Goal: Task Accomplishment & Management: Manage account settings

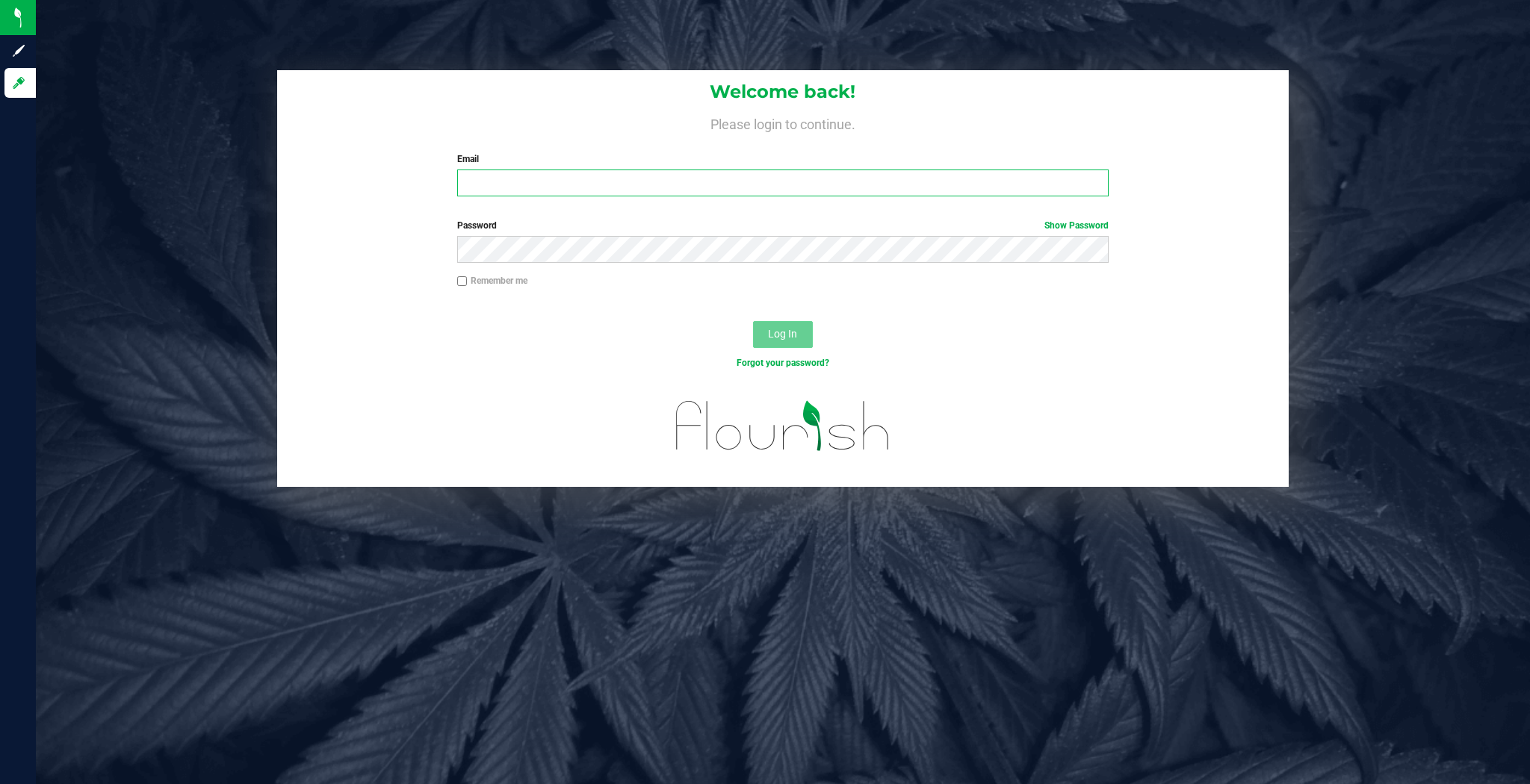
type input "[PERSON_NAME][EMAIL_ADDRESS][DOMAIN_NAME]"
click at [795, 322] on button "Log In" at bounding box center [783, 335] width 60 height 27
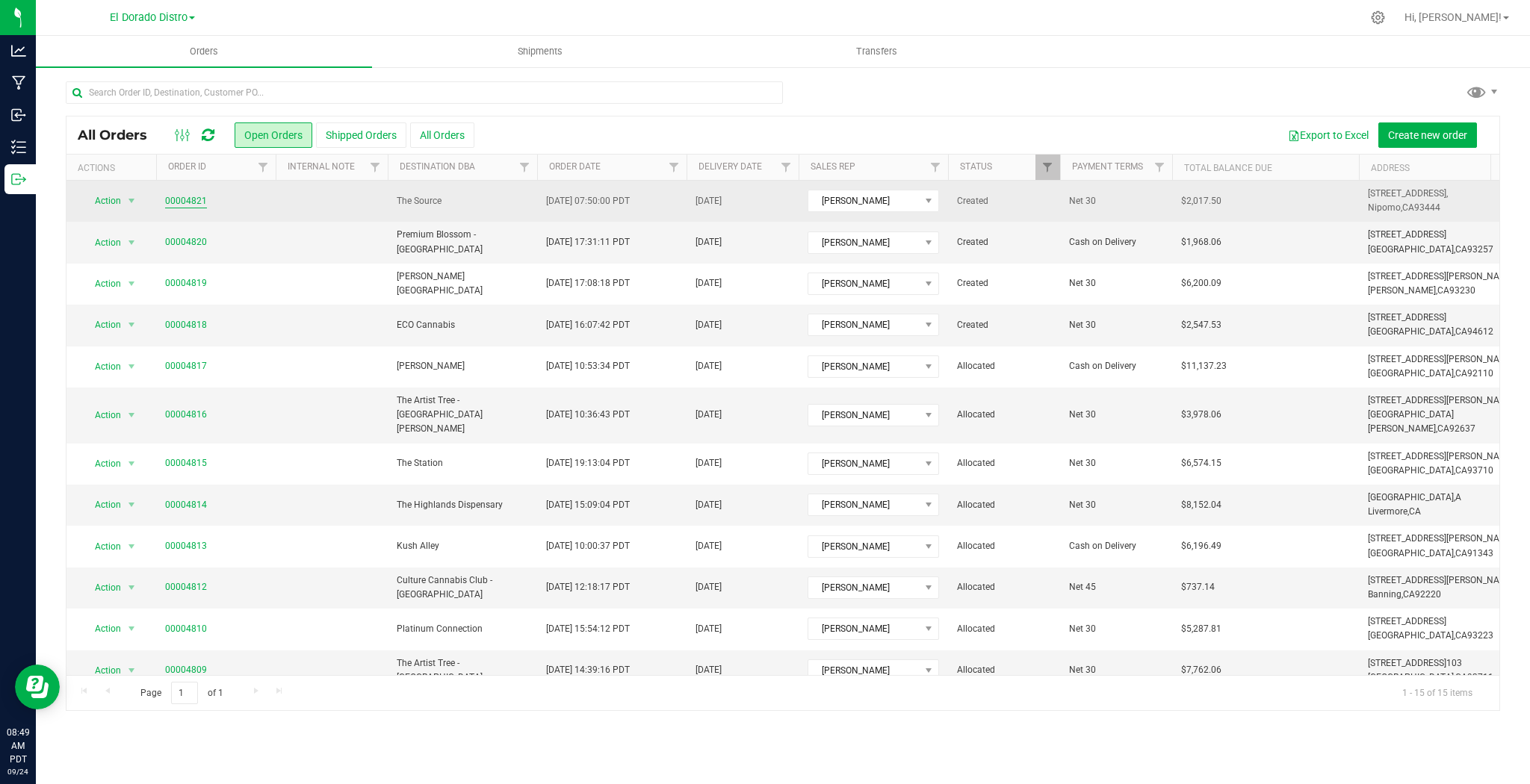
click at [191, 202] on link "00004821" at bounding box center [186, 201] width 42 height 14
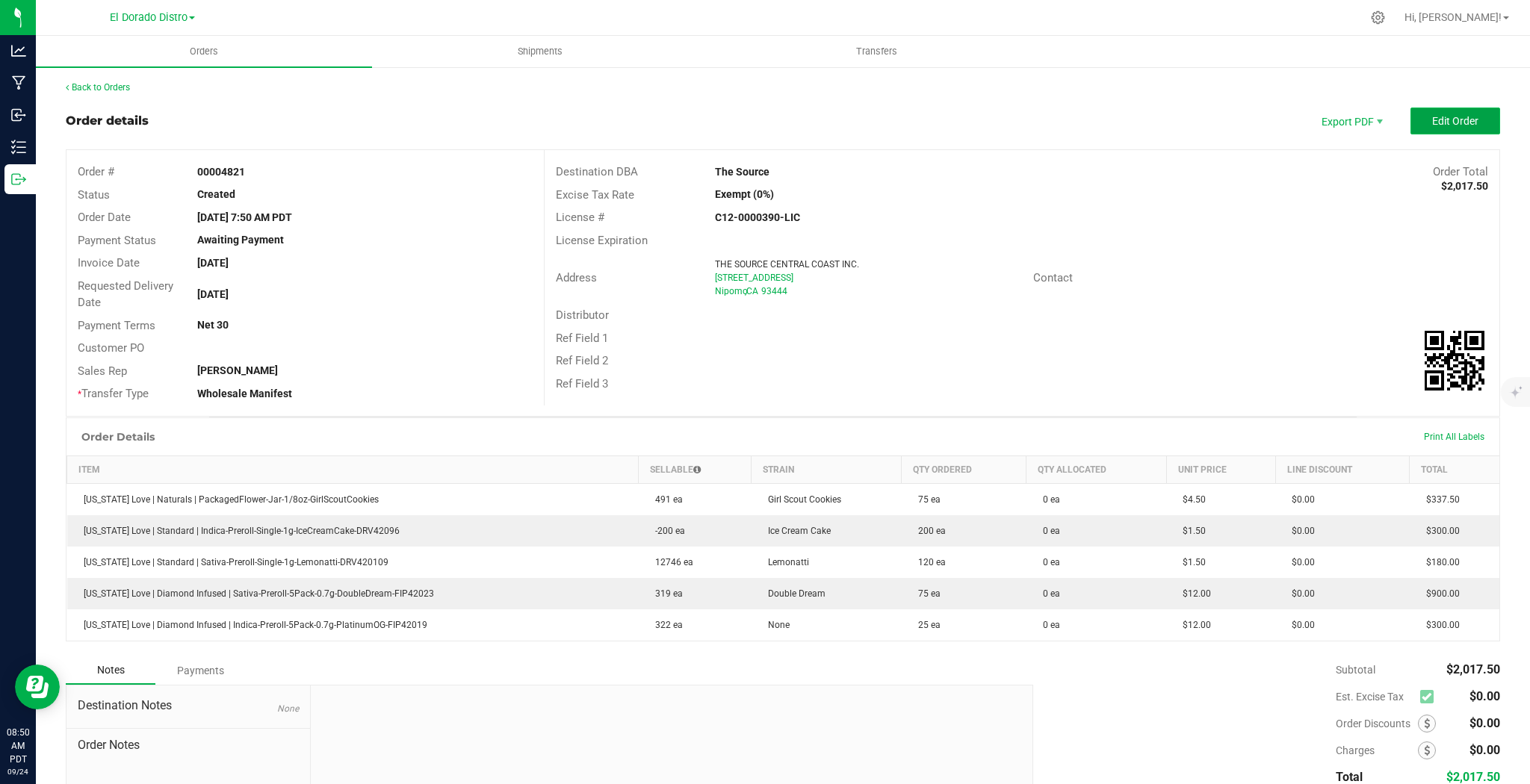
click at [1446, 109] on button "Edit Order" at bounding box center [1456, 121] width 90 height 27
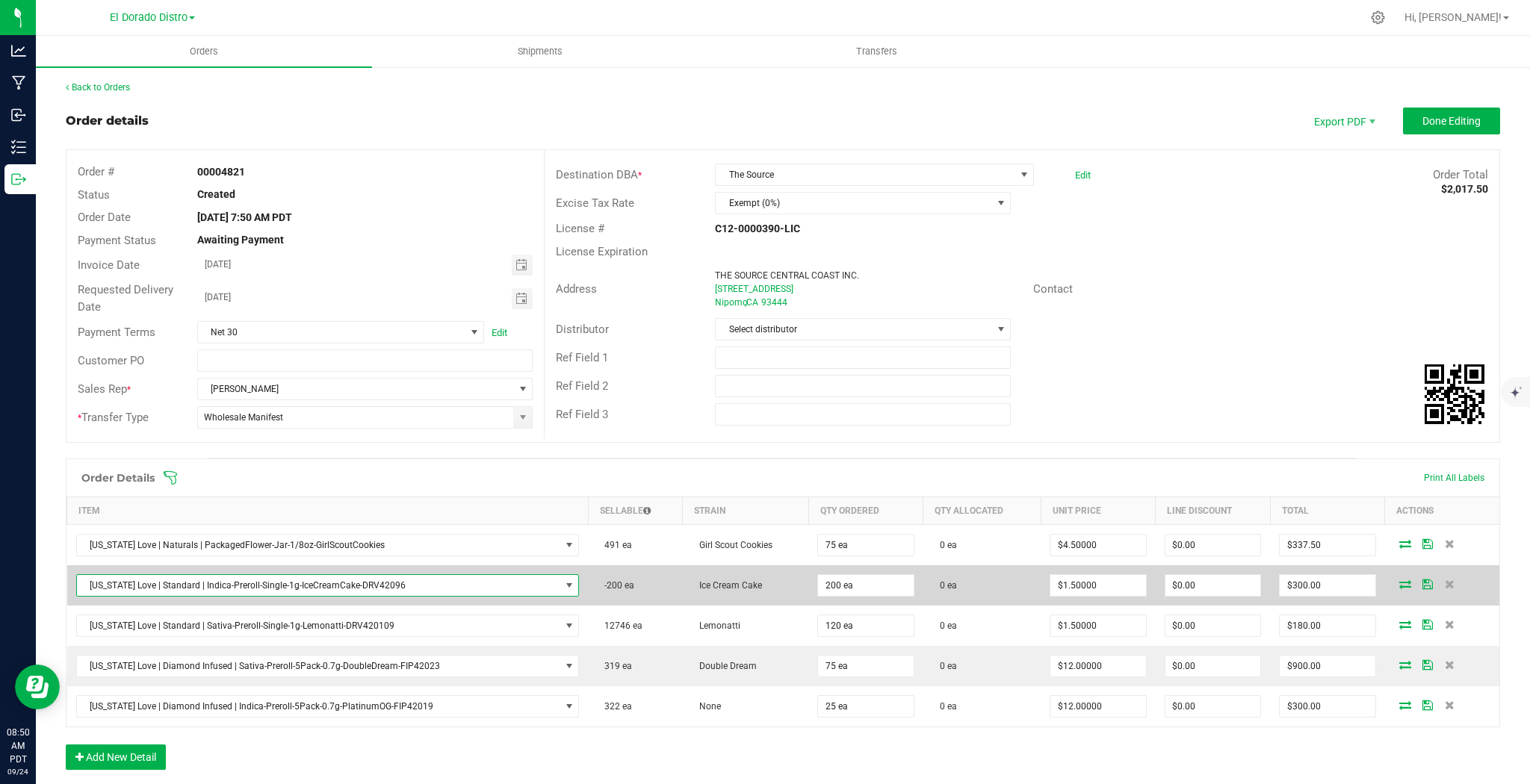
click at [466, 576] on span "[US_STATE] Love | Standard | Indica-Preroll-Single-1g-IceCreamCake-DRV42096" at bounding box center [319, 585] width 484 height 21
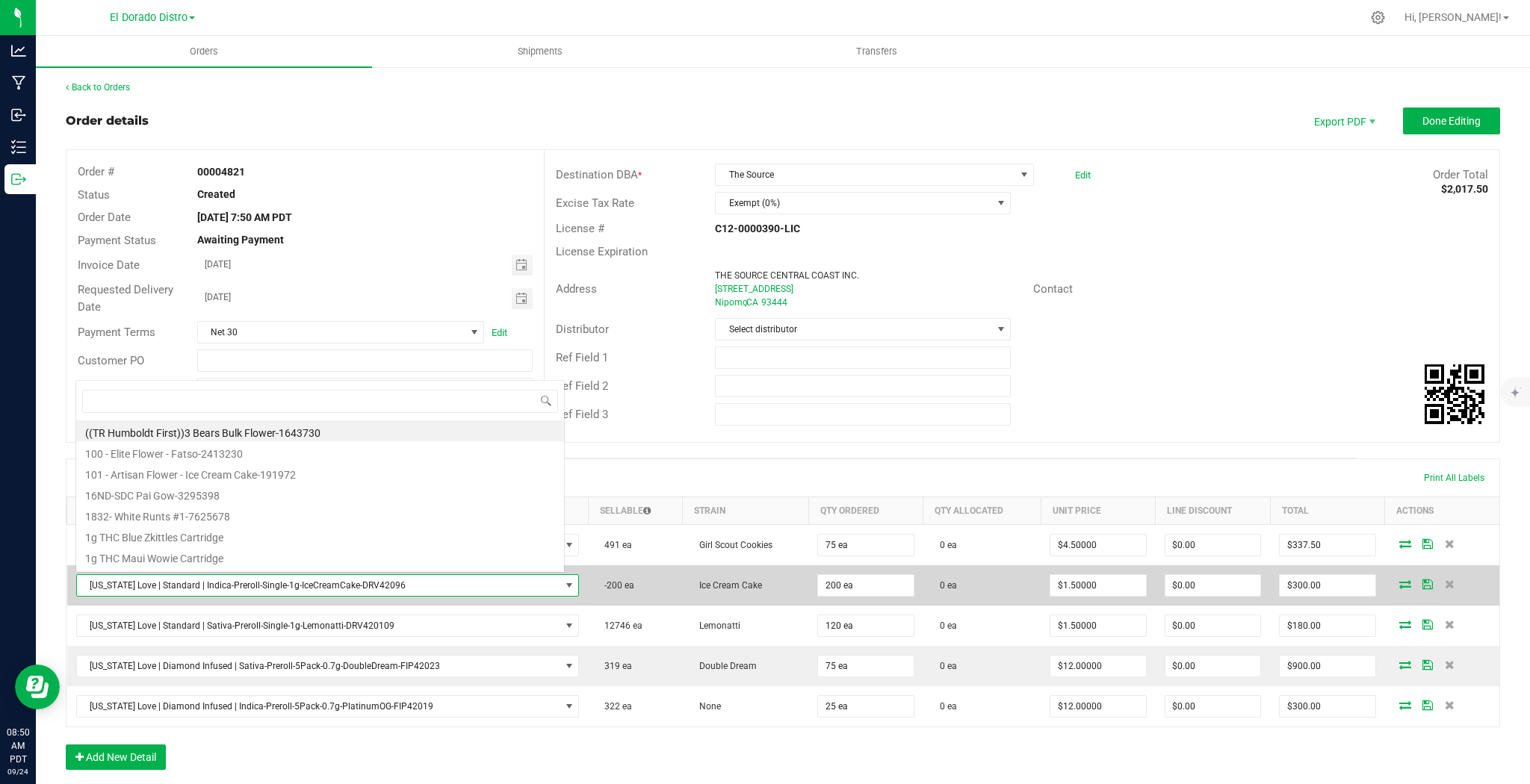
scroll to position [22, 486]
type input "20106"
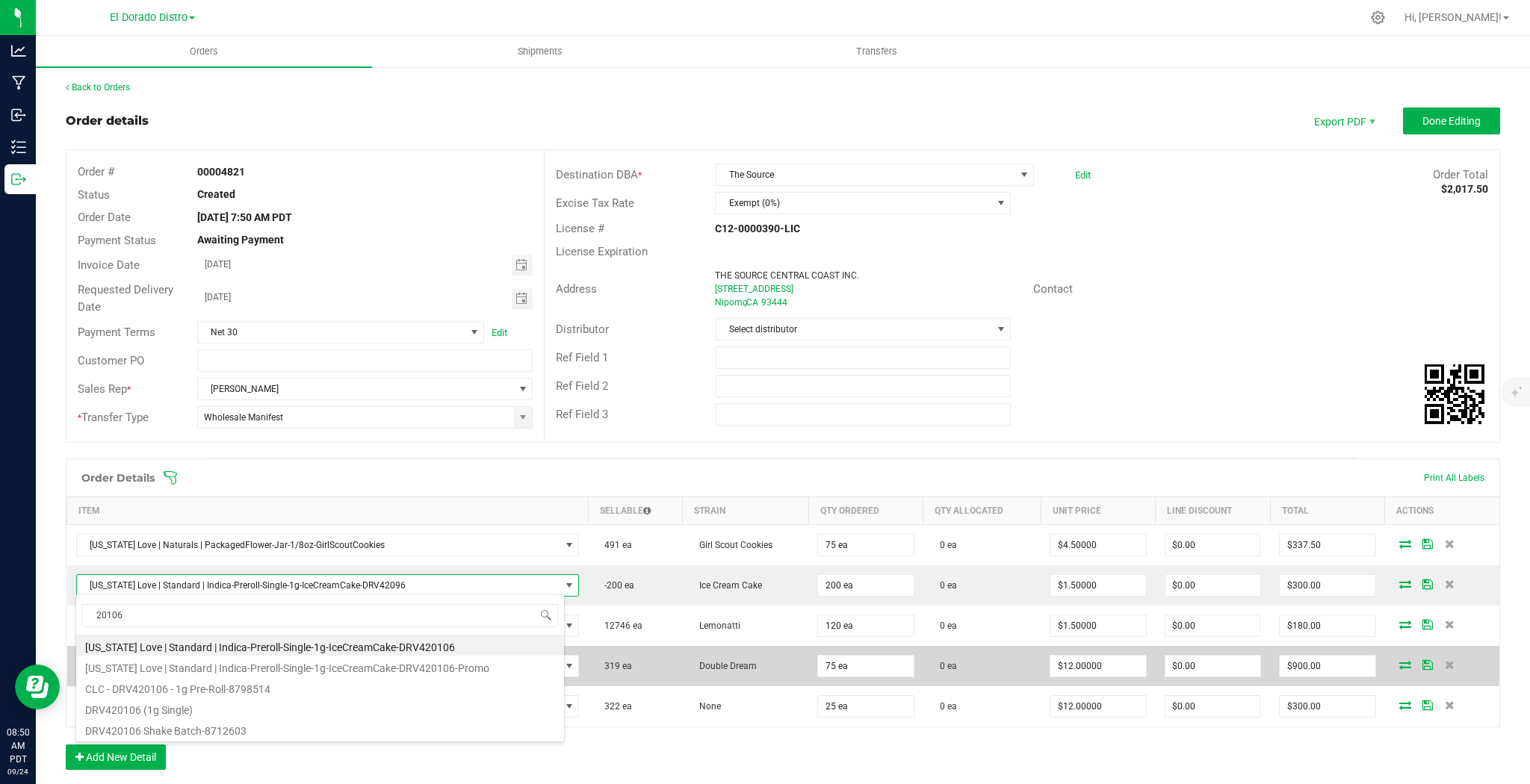
click at [448, 645] on li "[US_STATE] Love | Standard | Indica-Preroll-Single-1g-IceCreamCake-DRV420106" at bounding box center [320, 645] width 488 height 21
type input "$2.00000"
type input "$400.00"
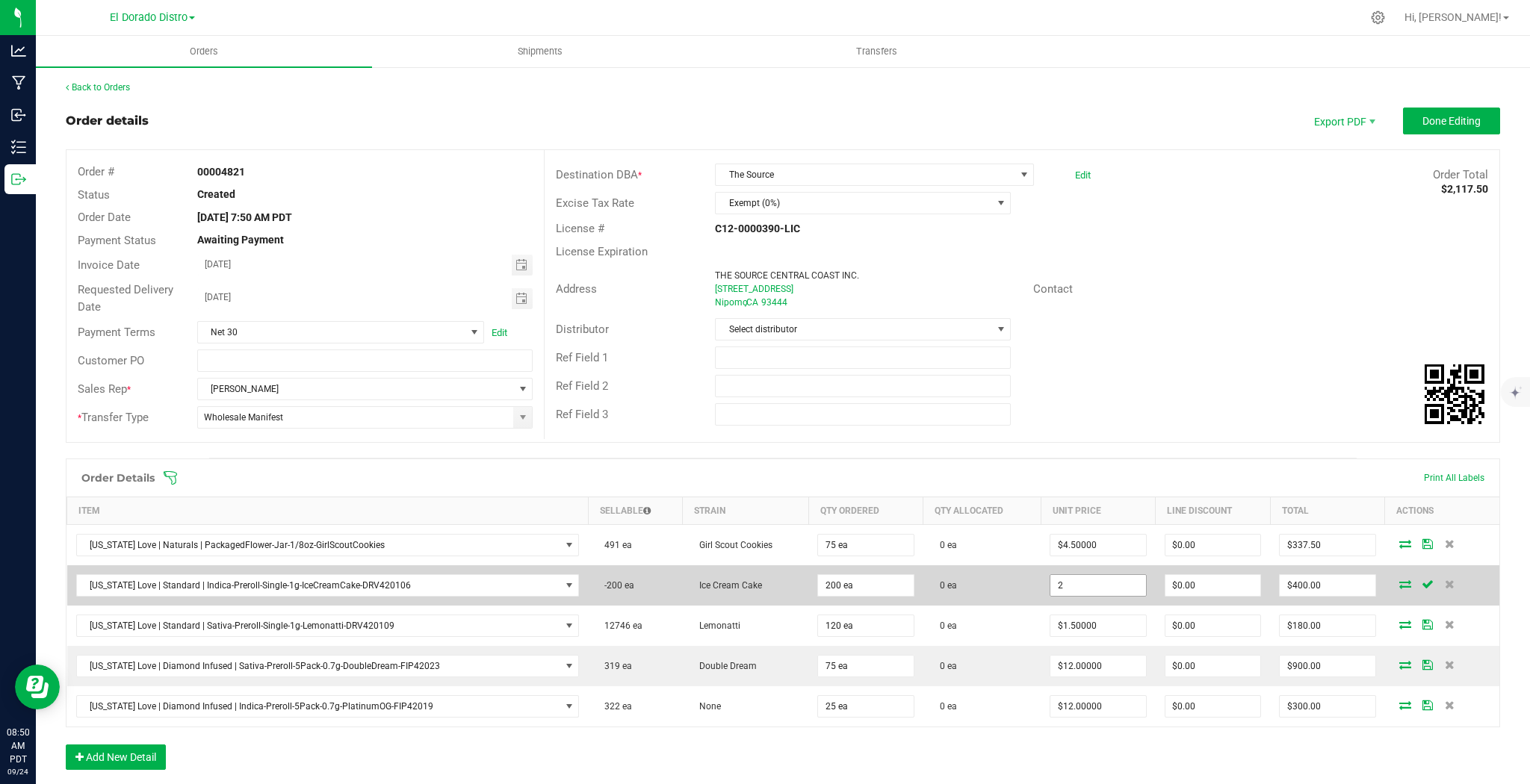
click at [1098, 586] on input "2" at bounding box center [1098, 585] width 95 height 21
type input "$1.50000"
type input "0"
type input "$300.00"
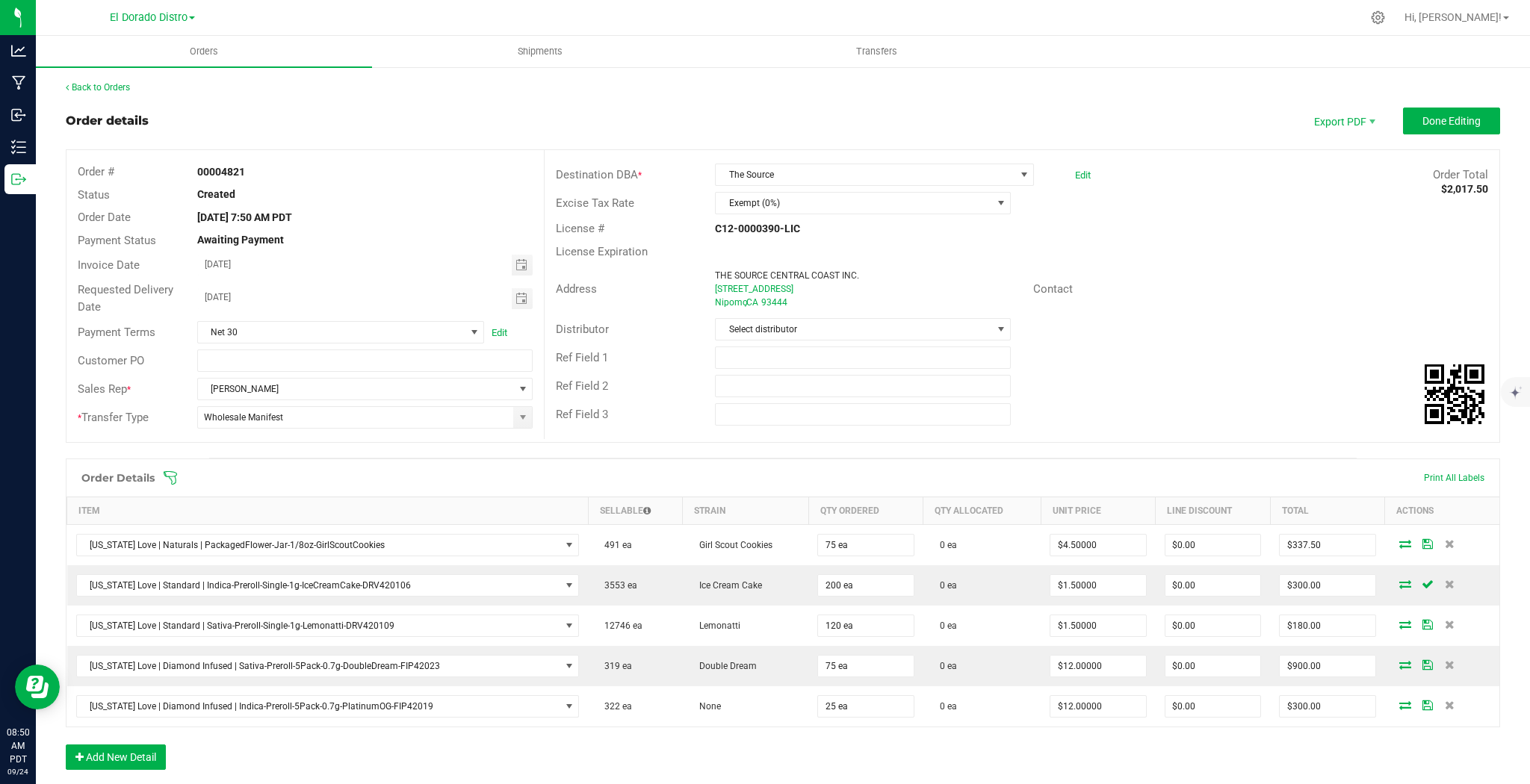
click at [1253, 335] on div "Distributor Select distributor" at bounding box center [1022, 329] width 955 height 29
click at [1462, 115] on span "Done Editing" at bounding box center [1452, 120] width 58 height 12
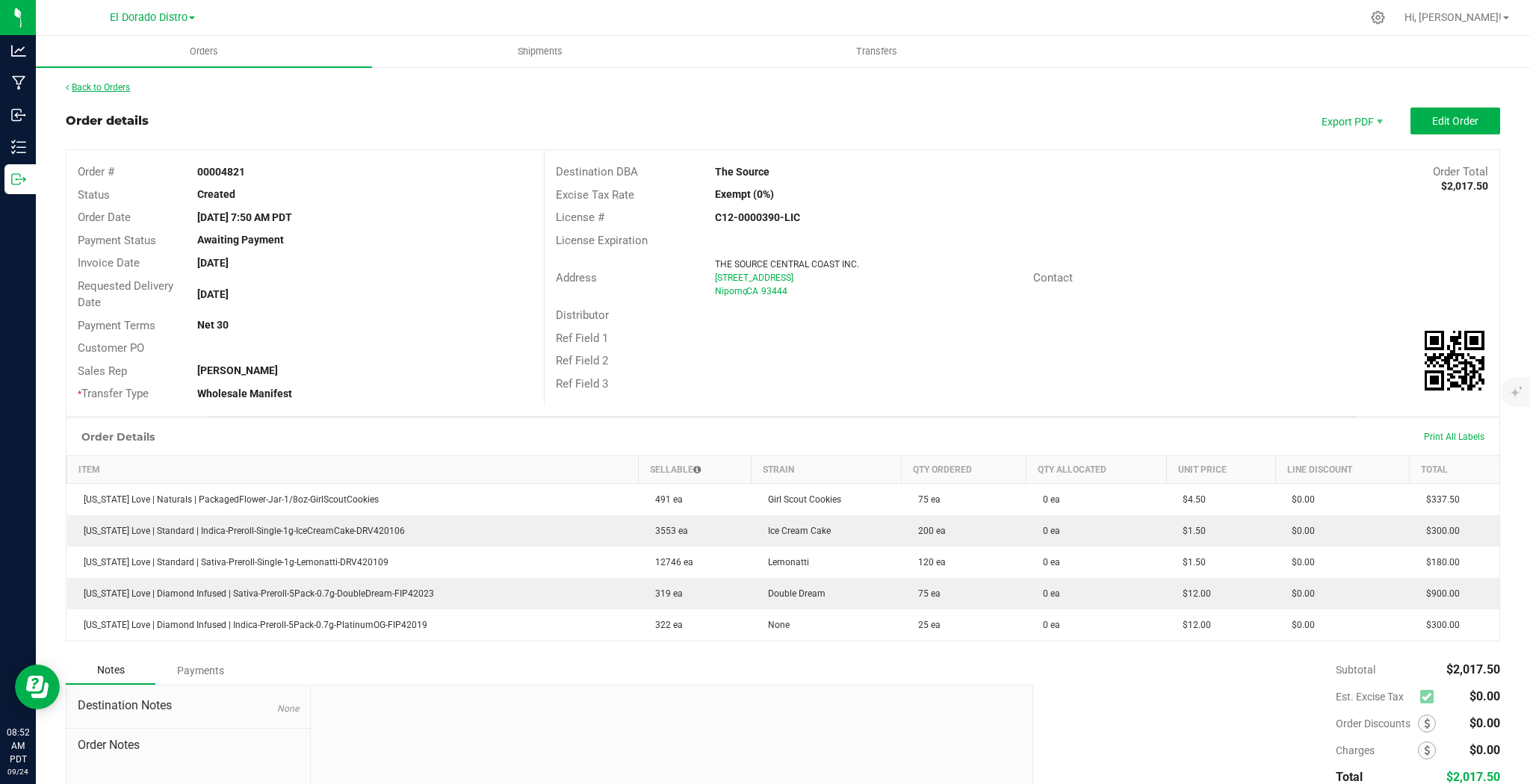
click at [105, 90] on link "Back to Orders" at bounding box center [98, 87] width 64 height 10
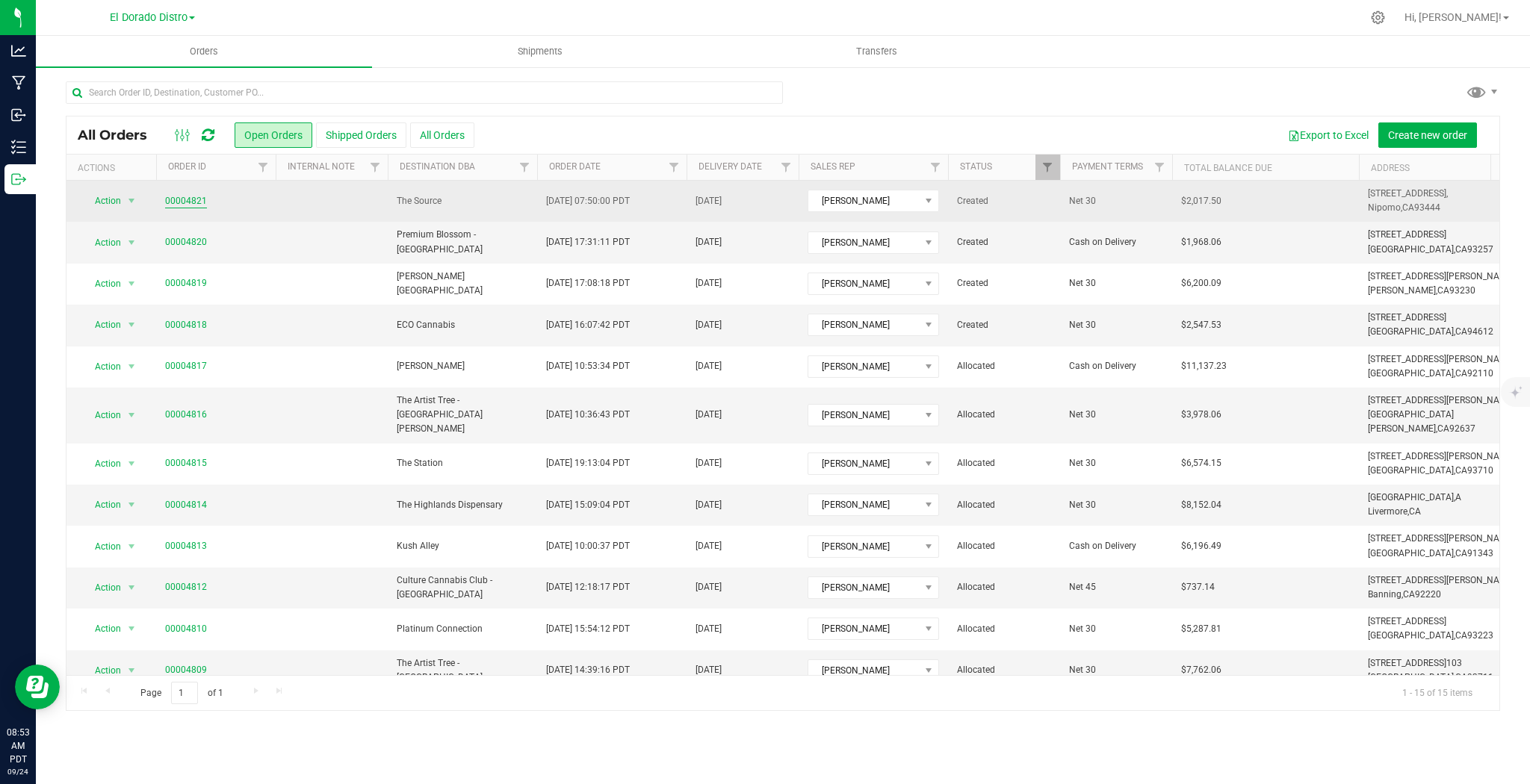
click at [174, 206] on td "00004821" at bounding box center [215, 201] width 119 height 41
click at [175, 202] on link "00004821" at bounding box center [186, 201] width 42 height 14
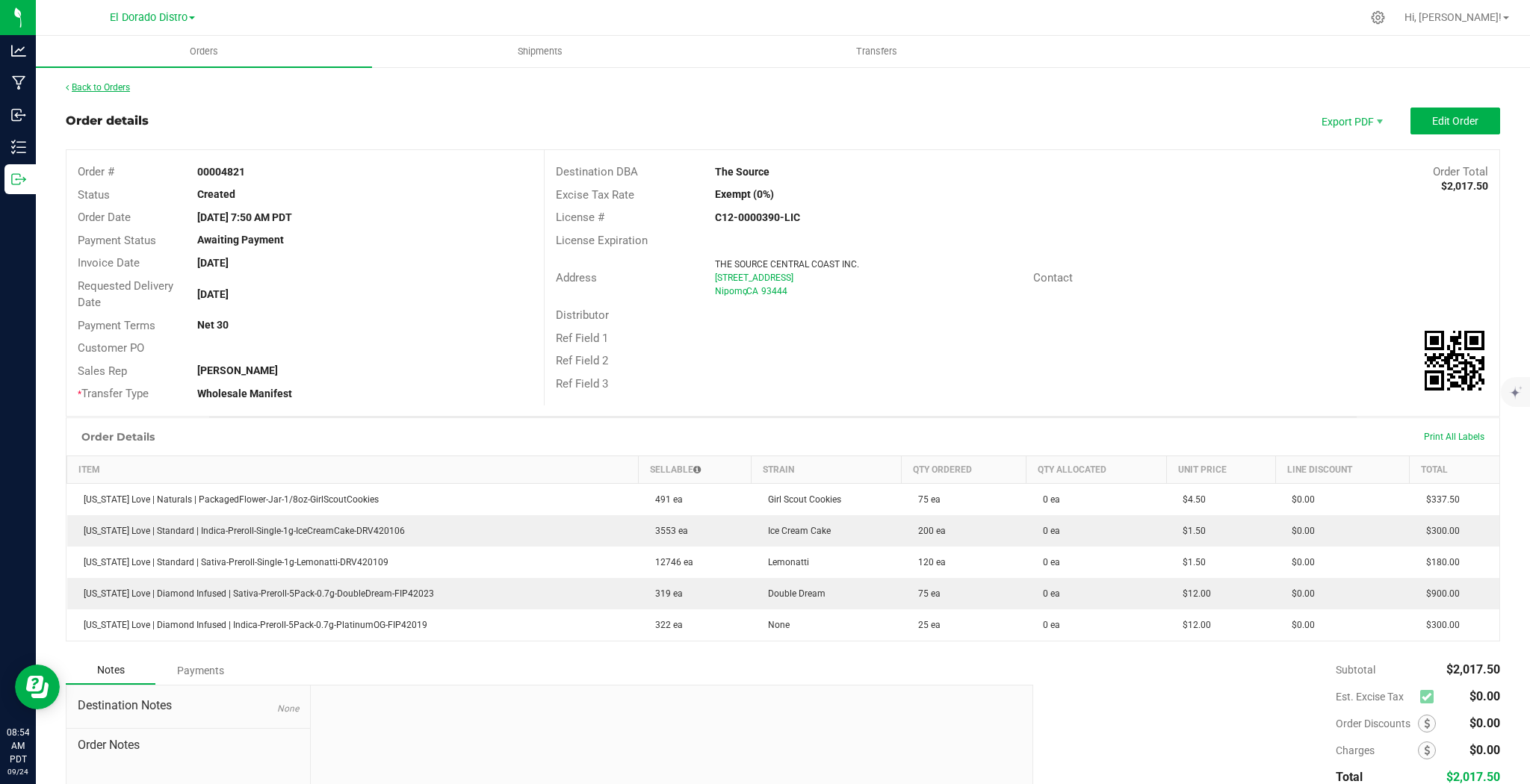
click at [102, 85] on link "Back to Orders" at bounding box center [98, 87] width 64 height 10
